Goal: Task Accomplishment & Management: Use online tool/utility

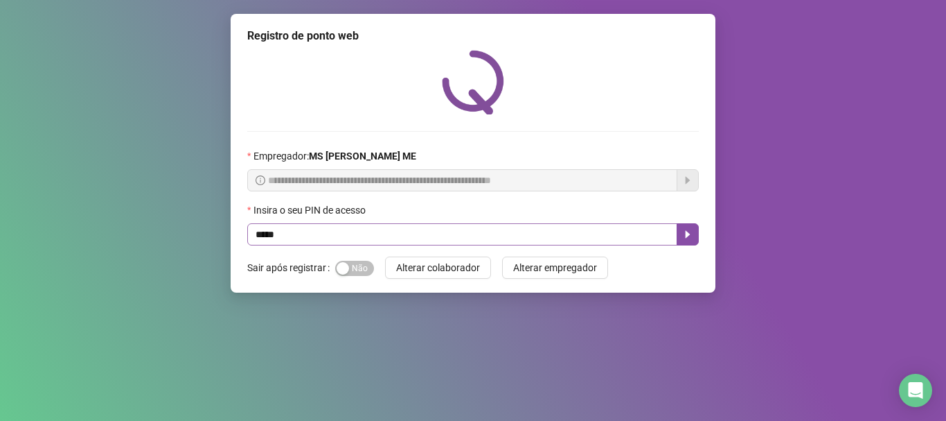
type input "*****"
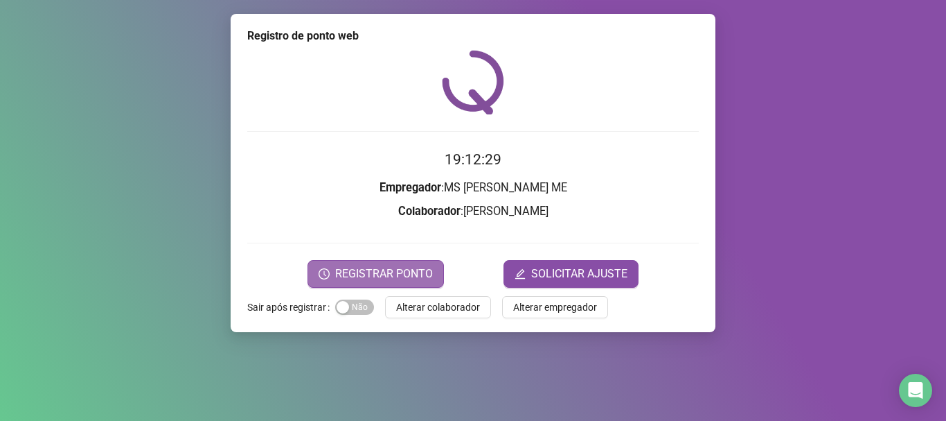
click at [423, 279] on span "REGISTRAR PONTO" at bounding box center [384, 273] width 98 height 17
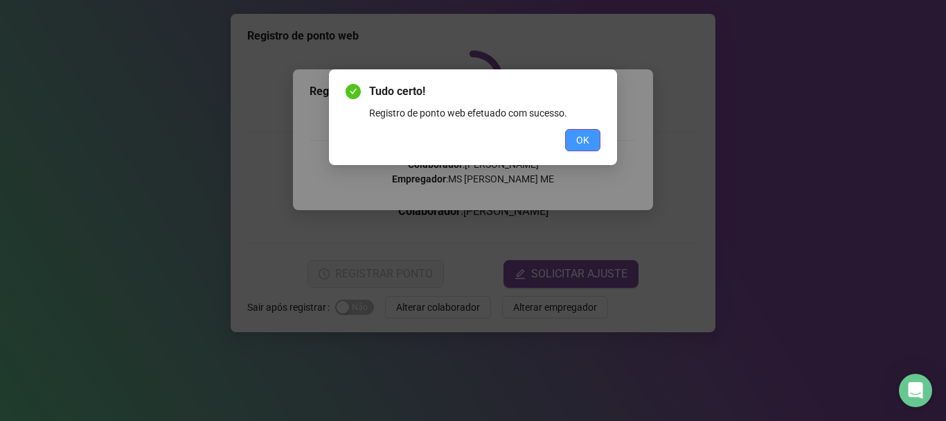
click at [590, 139] on button "OK" at bounding box center [582, 140] width 35 height 22
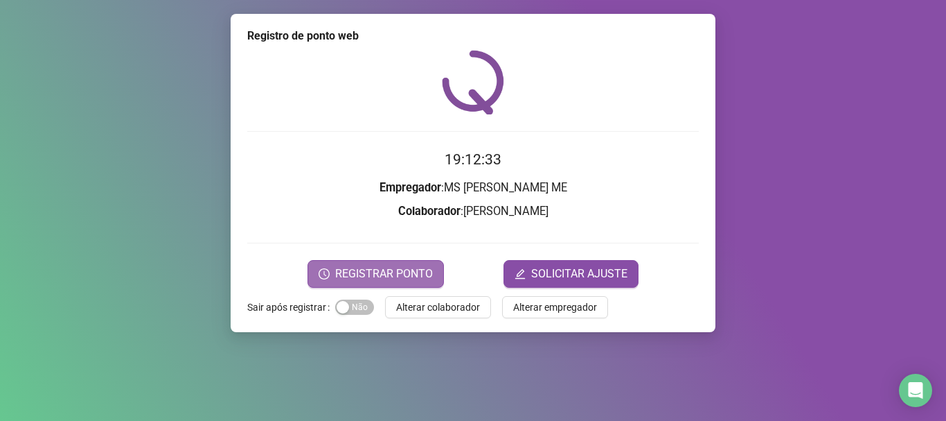
click at [419, 276] on span "REGISTRAR PONTO" at bounding box center [384, 273] width 98 height 17
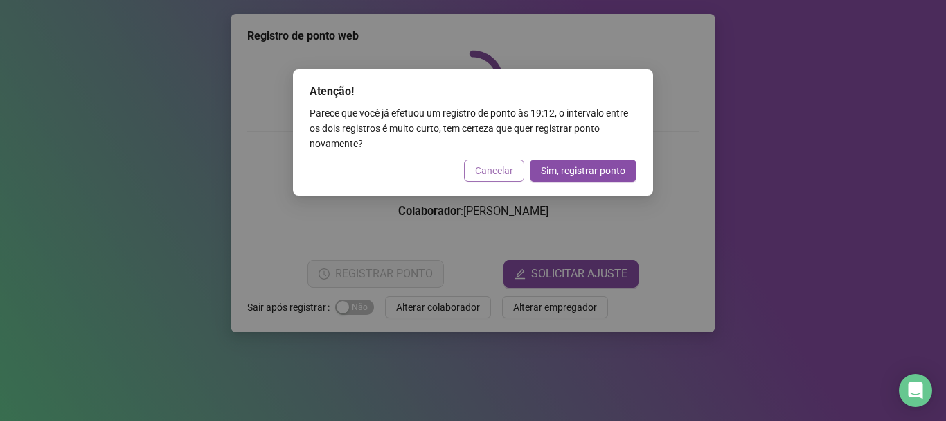
click at [497, 170] on span "Cancelar" at bounding box center [494, 170] width 38 height 15
click at [496, 169] on div "Atenção! Parece que você já efetuou um registro de ponto às 19:12 , o intervalo…" at bounding box center [473, 210] width 946 height 421
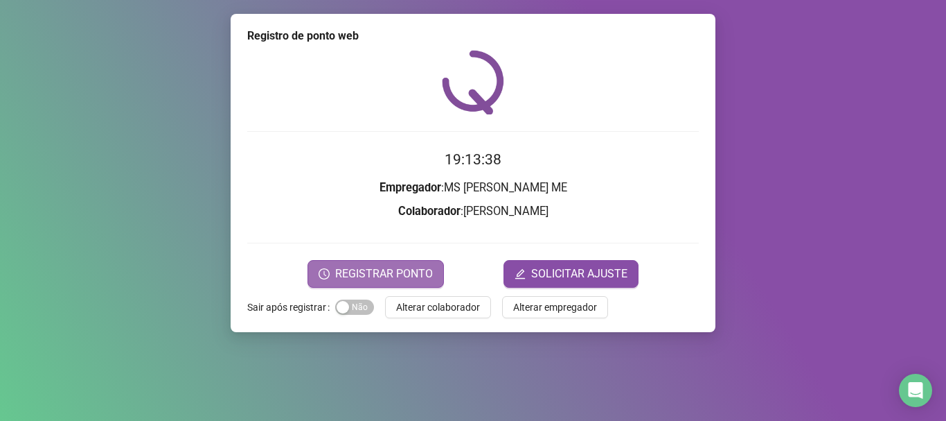
click at [397, 277] on span "REGISTRAR PONTO" at bounding box center [384, 273] width 98 height 17
click at [0, 0] on div "Atenção! Parece que você já efetuou um registro de ponto às 19:12 , o intervalo…" at bounding box center [0, 0] width 0 height 0
click at [407, 277] on span "REGISTRAR PONTO" at bounding box center [384, 273] width 98 height 17
click at [0, 0] on div "Atenção! Parece que você já efetuou um registro de ponto às 19:12 , o intervalo…" at bounding box center [0, 0] width 0 height 0
click at [421, 276] on span "REGISTRAR PONTO" at bounding box center [384, 273] width 98 height 17
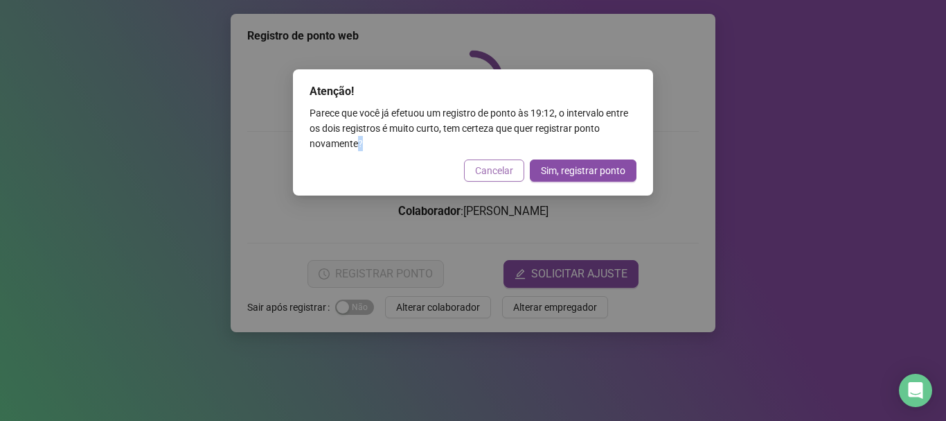
drag, startPoint x: 492, startPoint y: 173, endPoint x: 478, endPoint y: 162, distance: 17.7
click at [492, 173] on span "Cancelar" at bounding box center [494, 170] width 38 height 15
